Goal: Navigation & Orientation: Find specific page/section

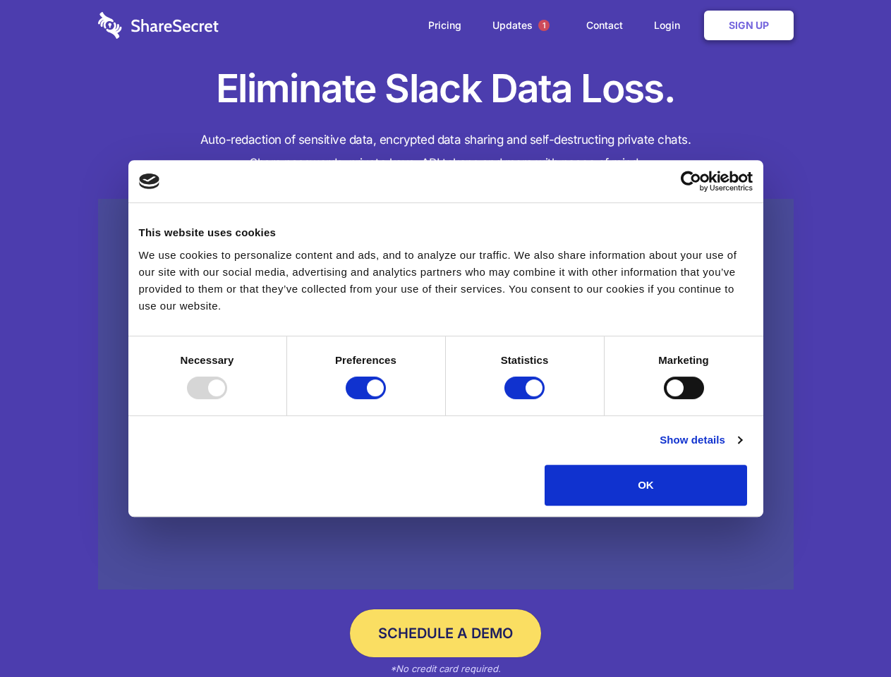
click at [227, 399] on div at bounding box center [207, 388] width 40 height 23
click at [386, 399] on input "Preferences" at bounding box center [366, 388] width 40 height 23
checkbox input "false"
click at [526, 399] on input "Statistics" at bounding box center [524, 388] width 40 height 23
checkbox input "false"
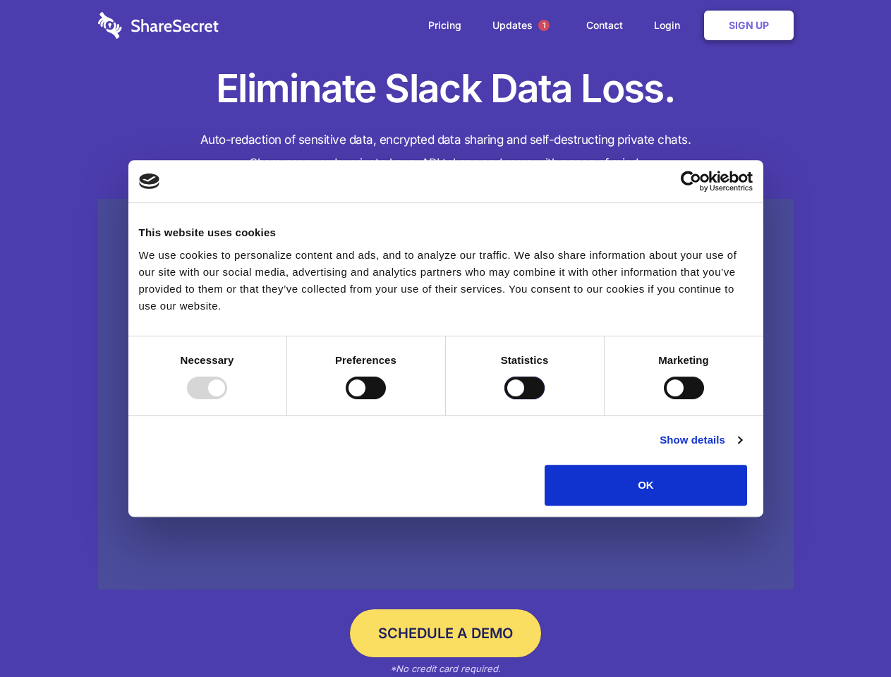
checkbox input "false"
click at [664, 399] on input "Marketing" at bounding box center [684, 388] width 40 height 23
checkbox input "true"
click at [741, 449] on link "Show details" at bounding box center [701, 440] width 82 height 17
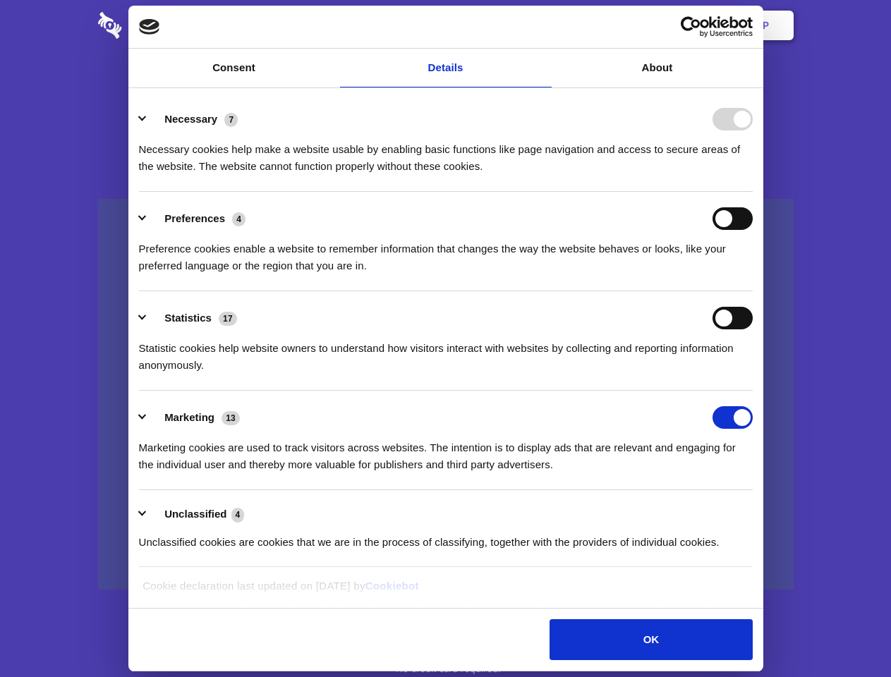
click at [759, 511] on ul "Necessary 7 Necessary cookies help make a website usable by enabling basic func…" at bounding box center [445, 329] width 627 height 475
click at [543, 25] on span "1" at bounding box center [543, 25] width 11 height 11
